Goal: Information Seeking & Learning: Find specific fact

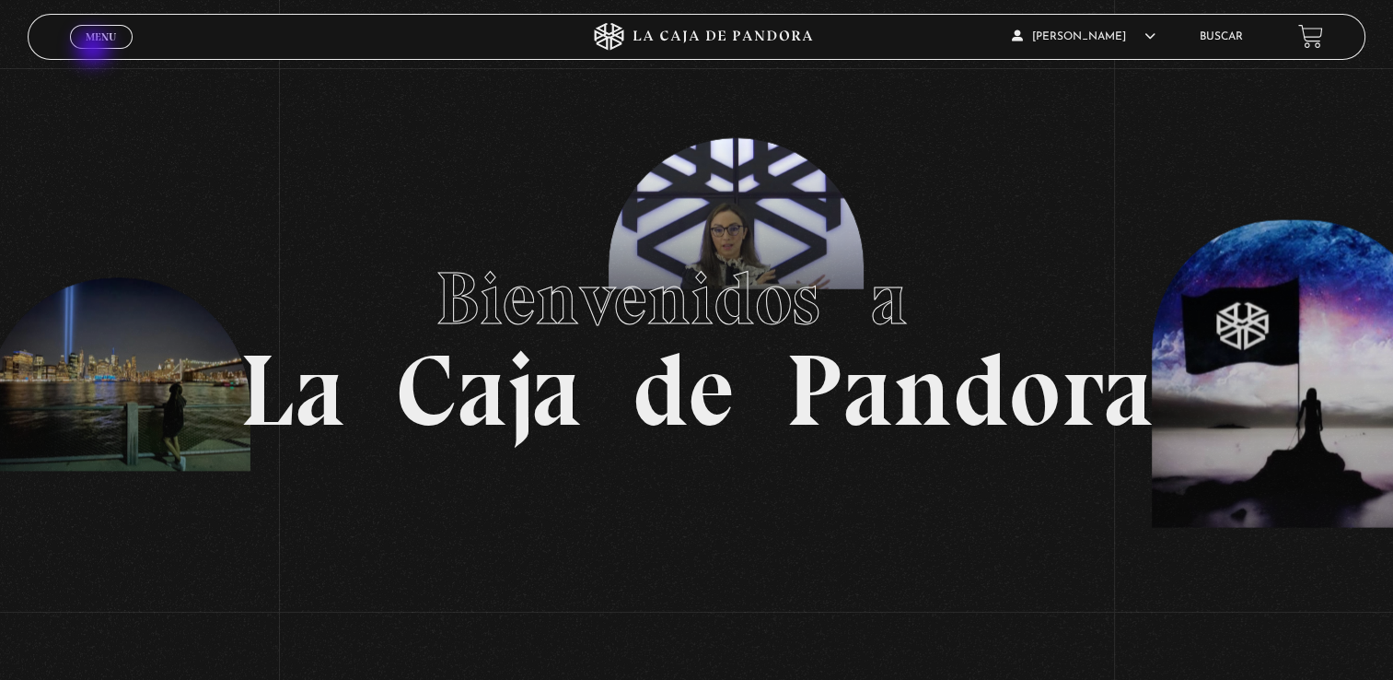
click at [95, 50] on div "Menu Cerrar" at bounding box center [279, 37] width 418 height 44
click at [93, 31] on span "Menu" at bounding box center [101, 36] width 30 height 11
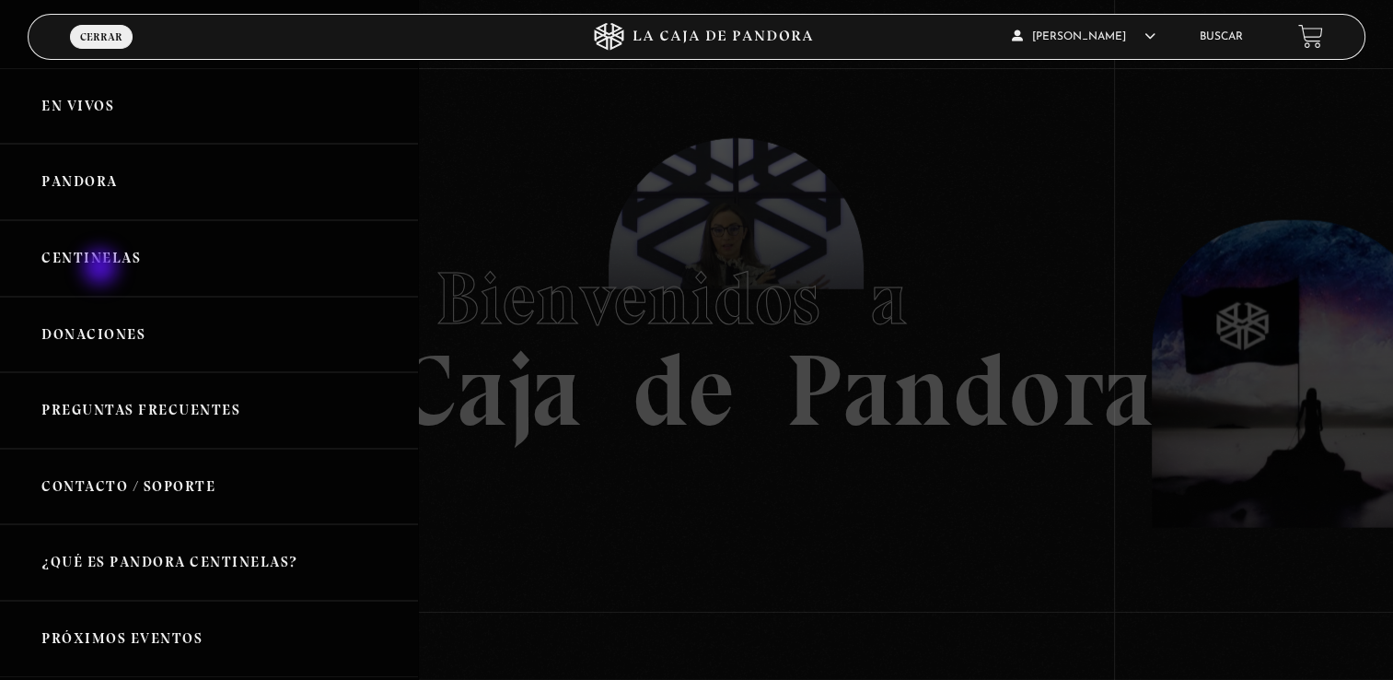
click at [102, 269] on link "Centinelas" at bounding box center [209, 258] width 418 height 76
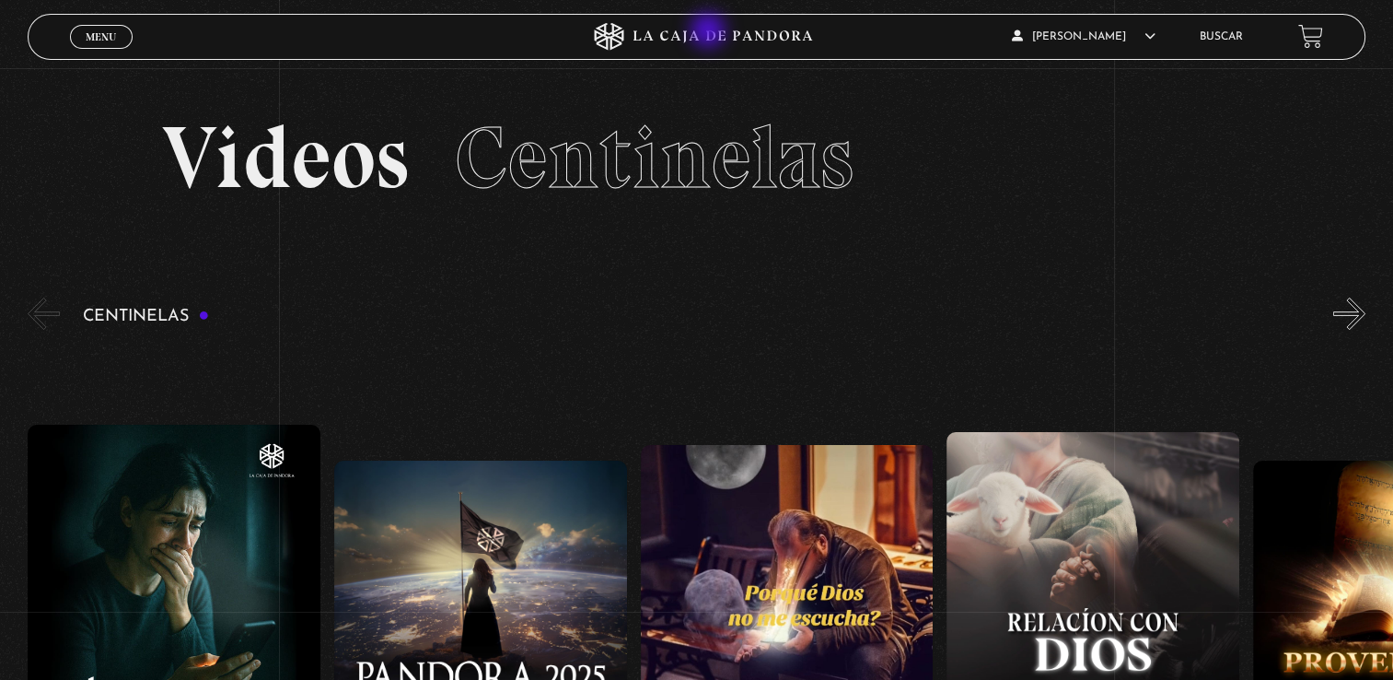
click at [710, 32] on icon at bounding box center [697, 37] width 418 height 28
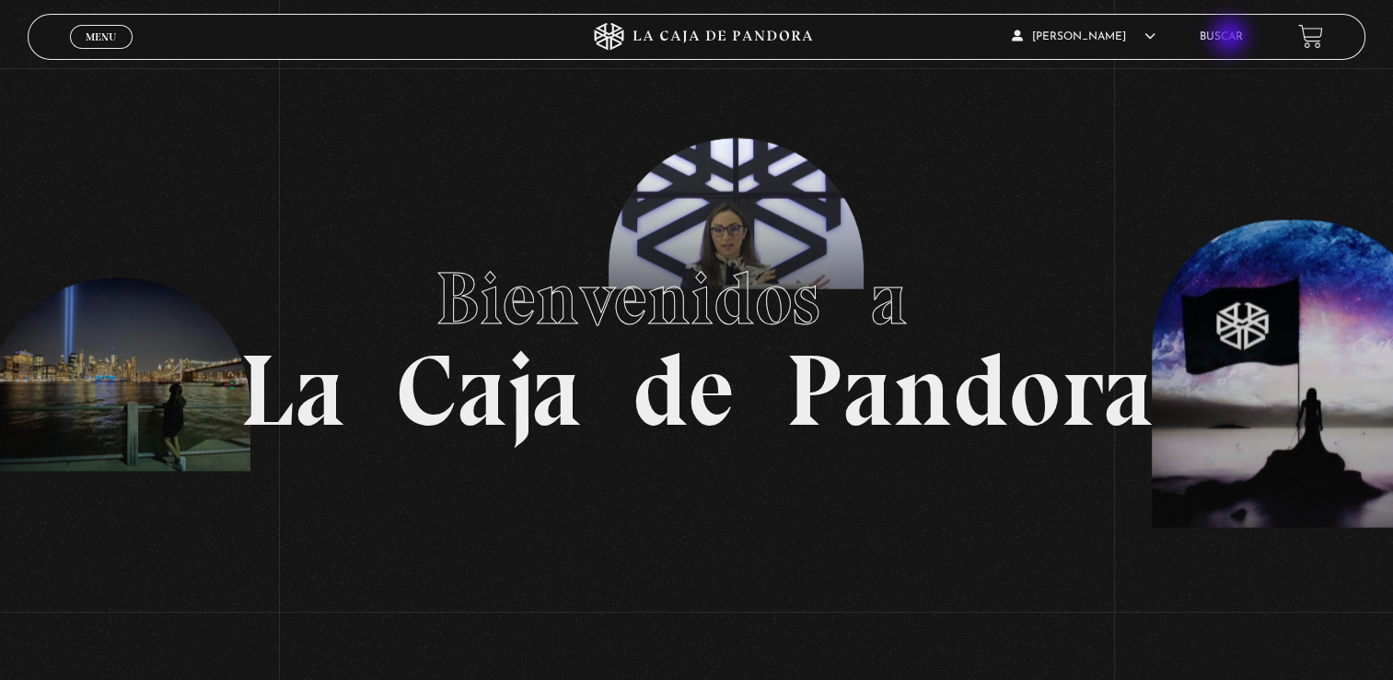
click at [1239, 34] on link "Buscar" at bounding box center [1221, 36] width 43 height 11
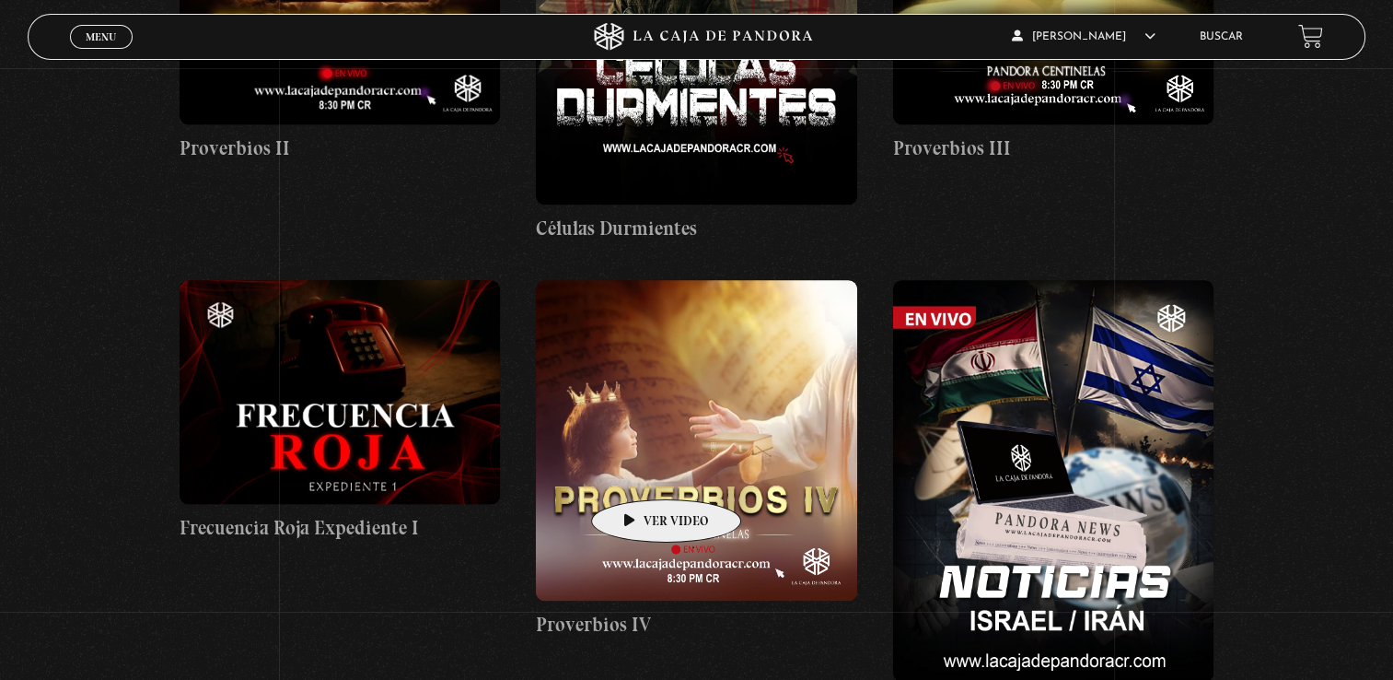
scroll to position [2026, 0]
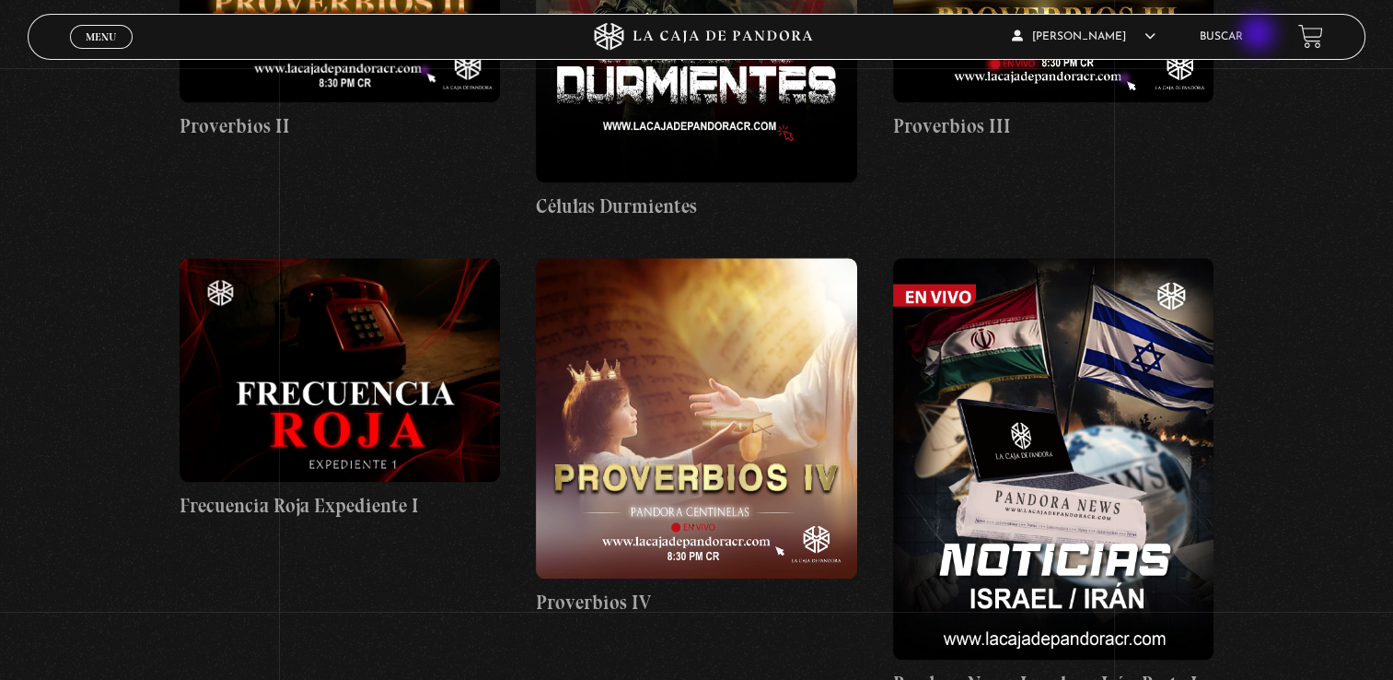
click at [1260, 35] on ul "Buscar" at bounding box center [1240, 36] width 80 height 29
click at [1223, 32] on link "Buscar" at bounding box center [1221, 36] width 43 height 11
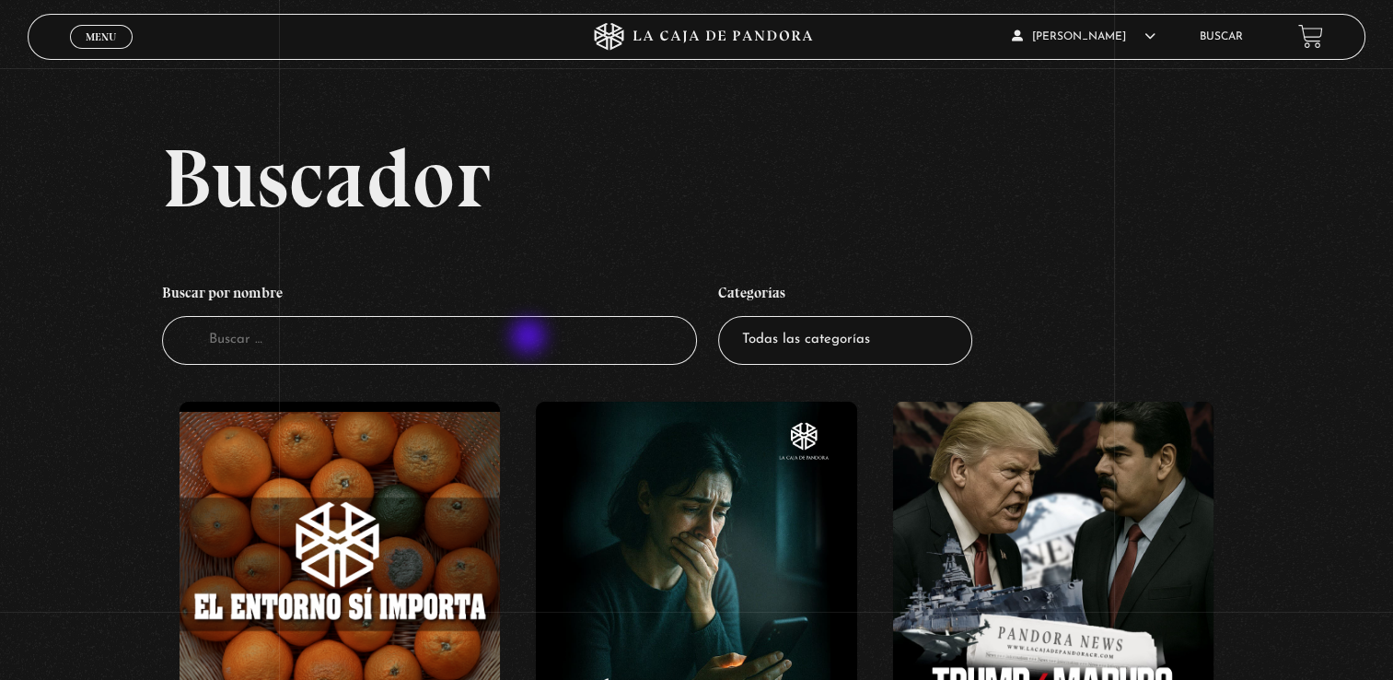
click at [530, 338] on input "Buscador" at bounding box center [429, 340] width 535 height 49
type input "PROVERBIOS"
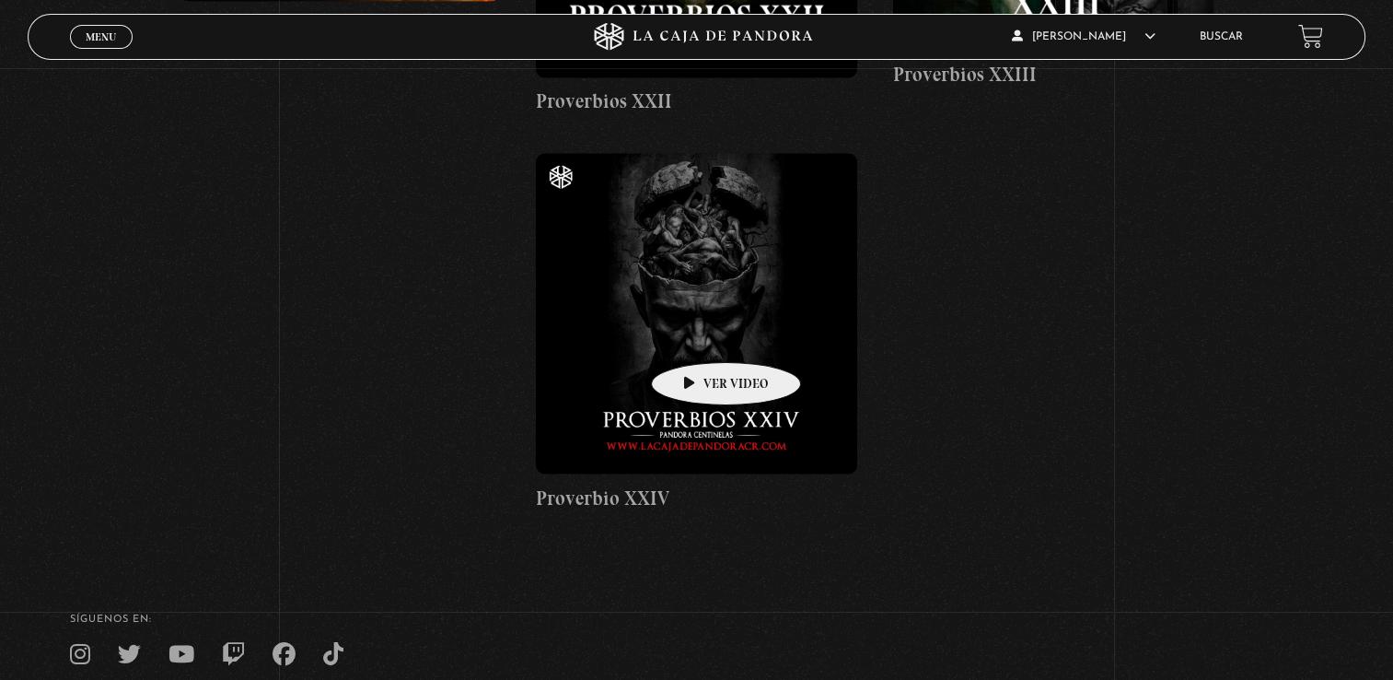
scroll to position [3002, 0]
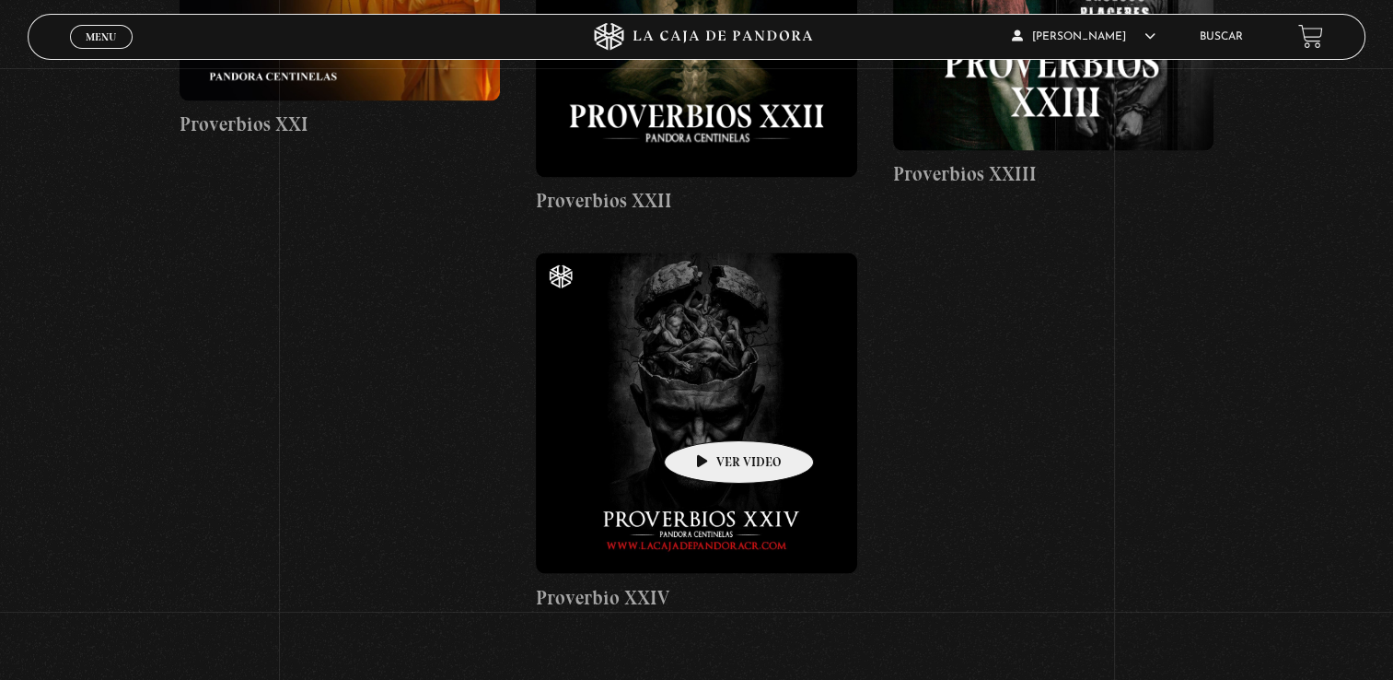
click at [710, 413] on figure at bounding box center [696, 412] width 321 height 321
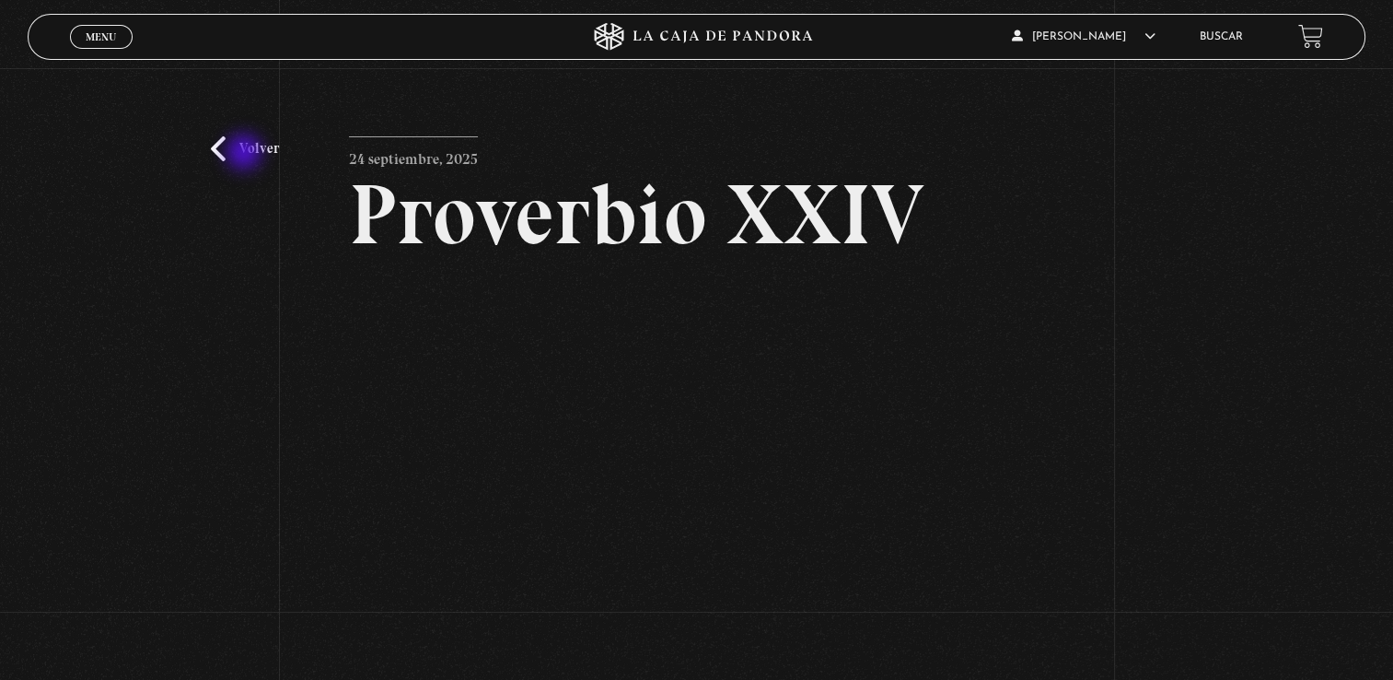
click at [246, 154] on link "Volver" at bounding box center [245, 148] width 68 height 25
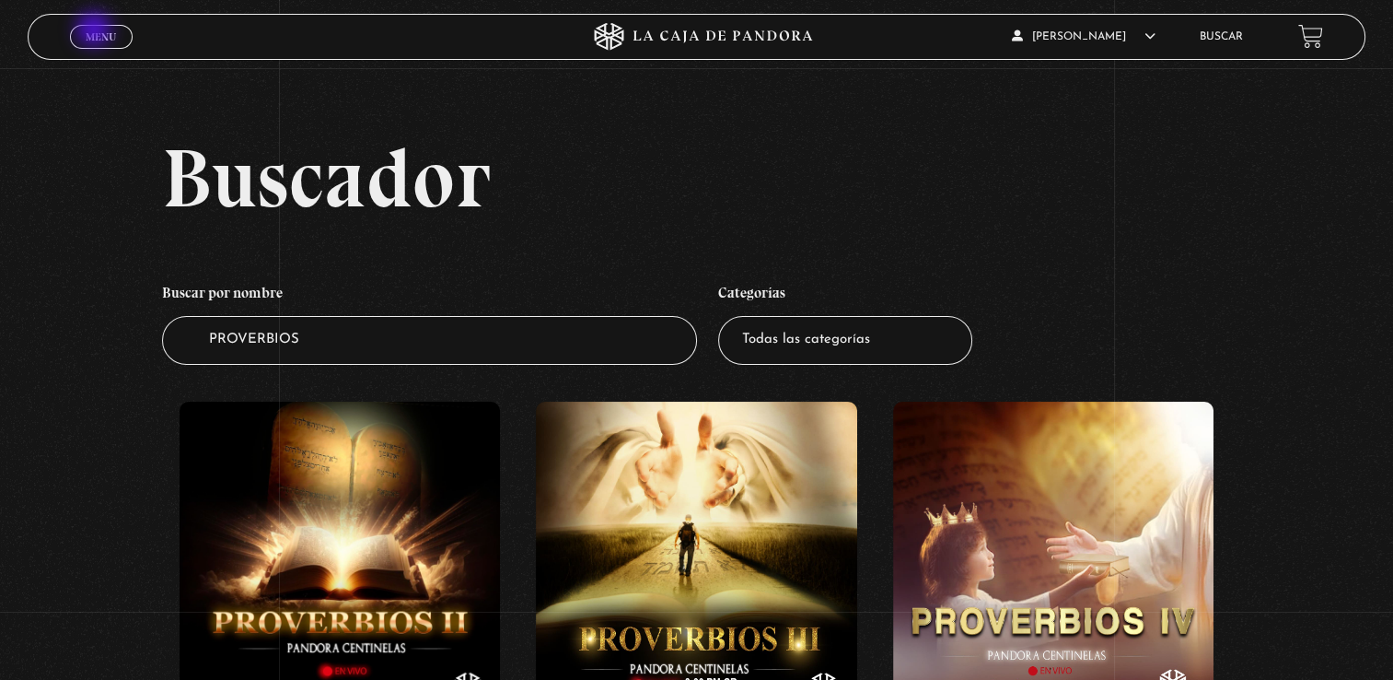
click at [96, 31] on span "Menu" at bounding box center [101, 36] width 30 height 11
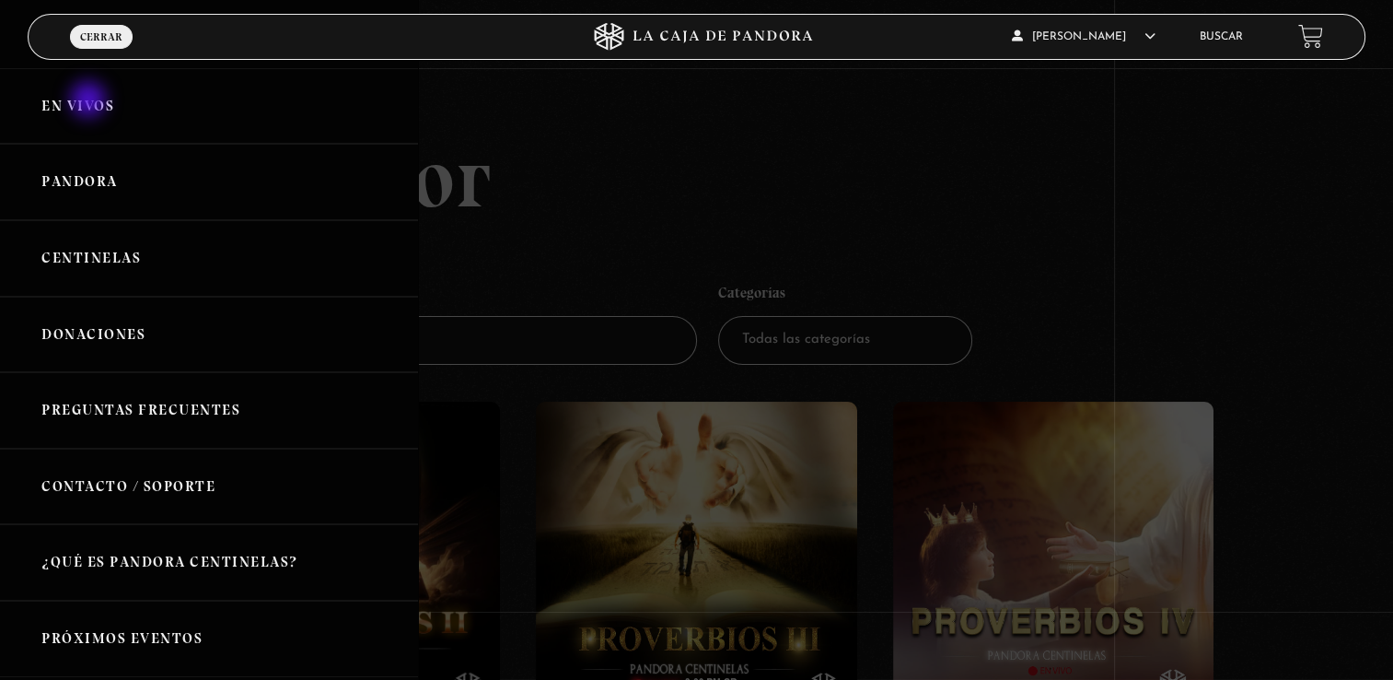
click at [89, 95] on link "En vivos" at bounding box center [209, 106] width 418 height 76
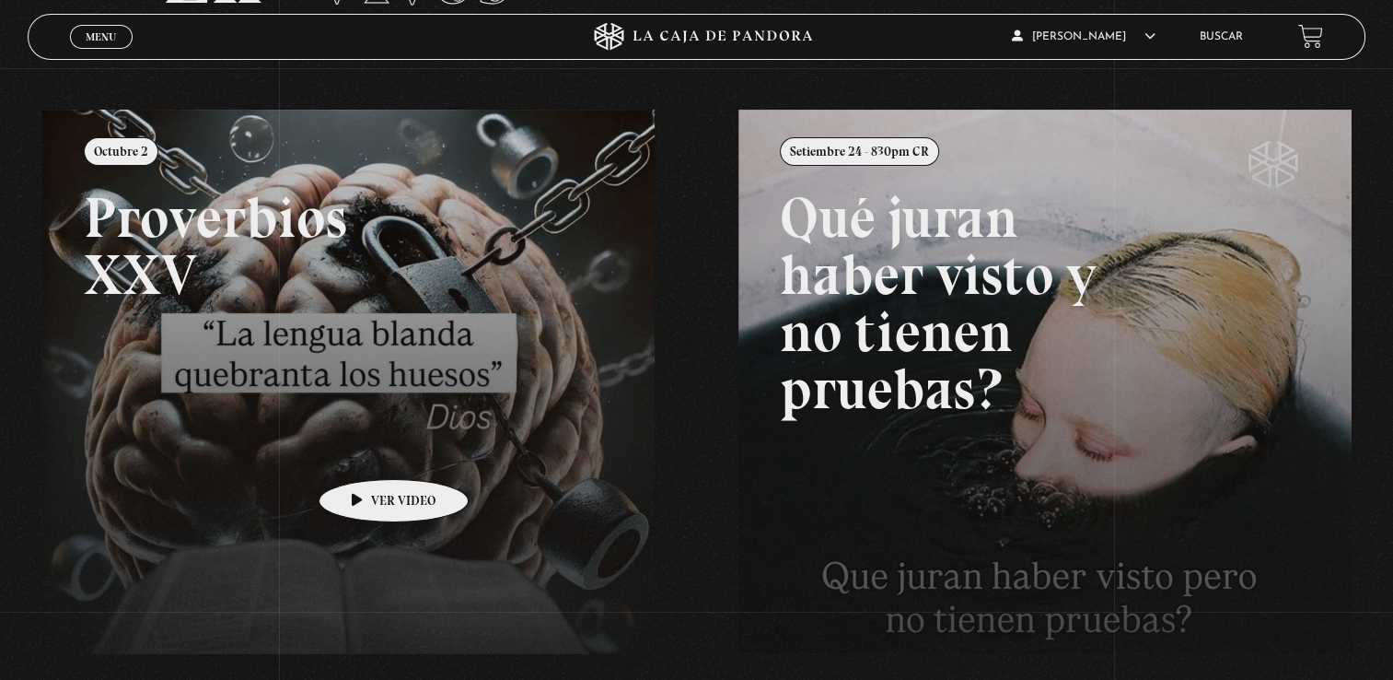
scroll to position [439, 0]
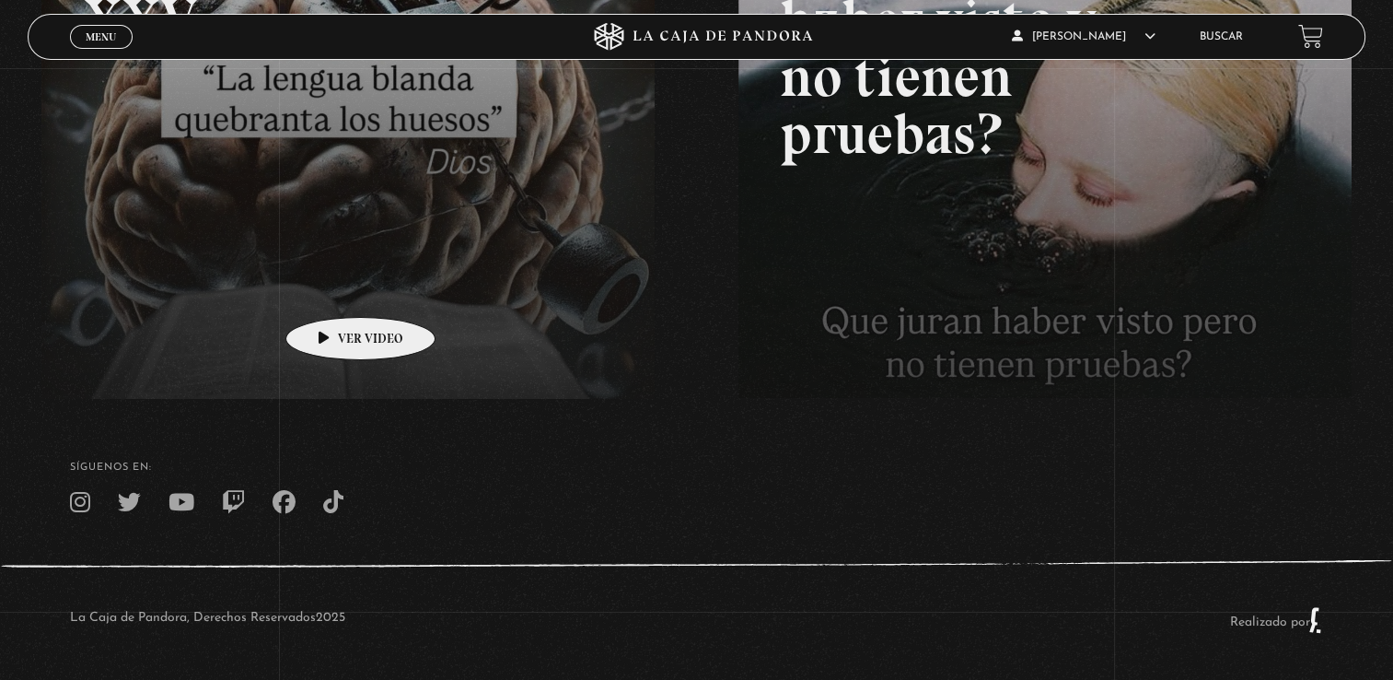
click at [332, 289] on link at bounding box center [737, 194] width 1393 height 680
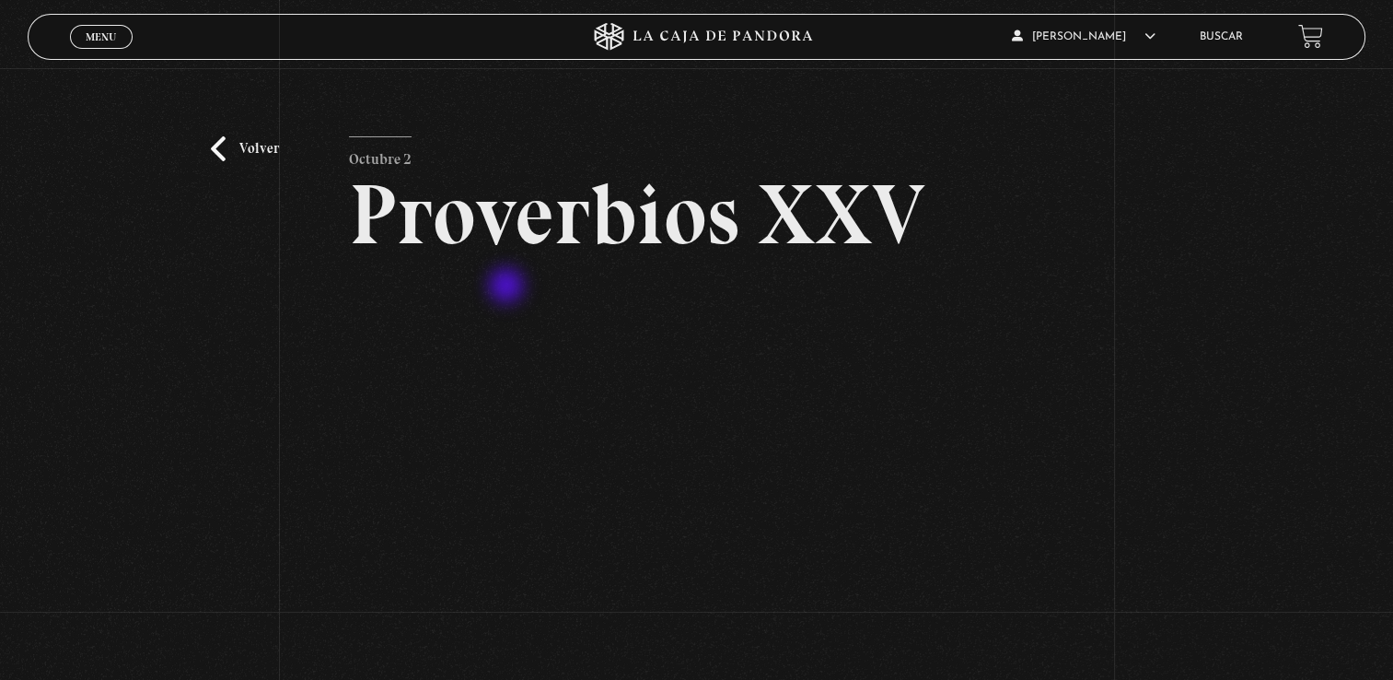
scroll to position [276, 0]
